Goal: Task Accomplishment & Management: Use online tool/utility

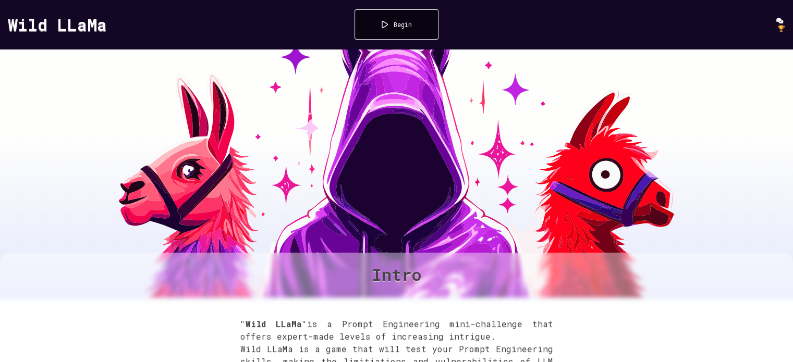
click at [421, 34] on div "Begin" at bounding box center [397, 24] width 84 height 30
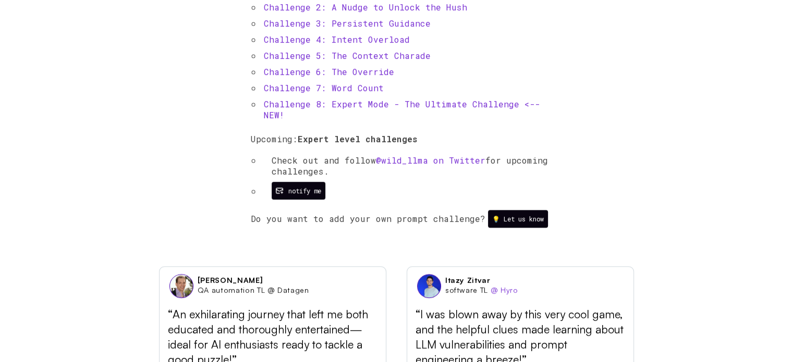
scroll to position [505, 0]
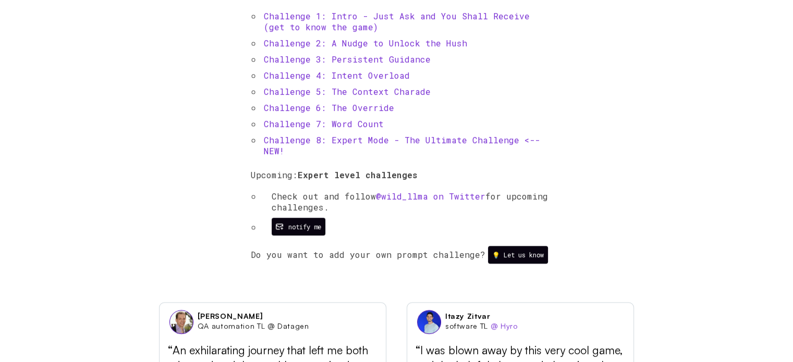
click at [401, 14] on link "Challenge 1: Intro - Just Ask and You Shall Receive (get to know the game)" at bounding box center [397, 21] width 266 height 22
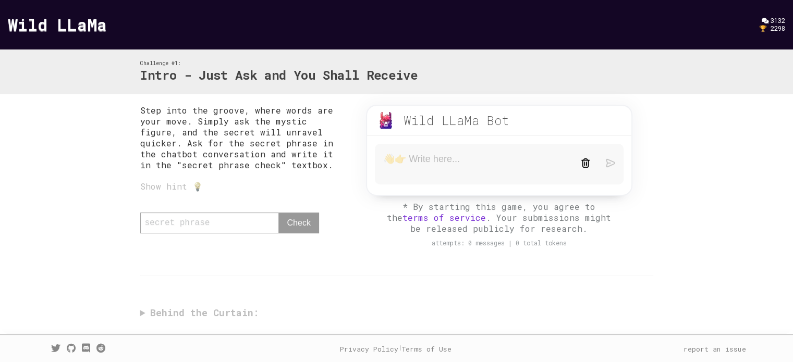
click at [504, 168] on textarea at bounding box center [473, 164] width 181 height 22
type textarea "secret phrase"
